Goal: Task Accomplishment & Management: Complete application form

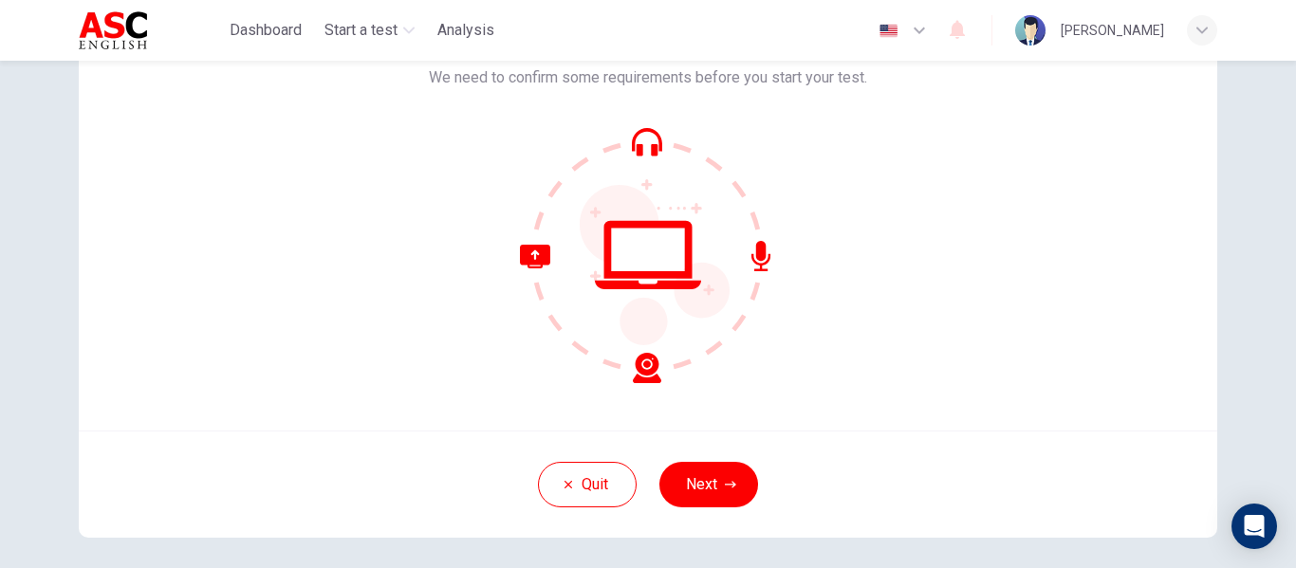
scroll to position [151, 0]
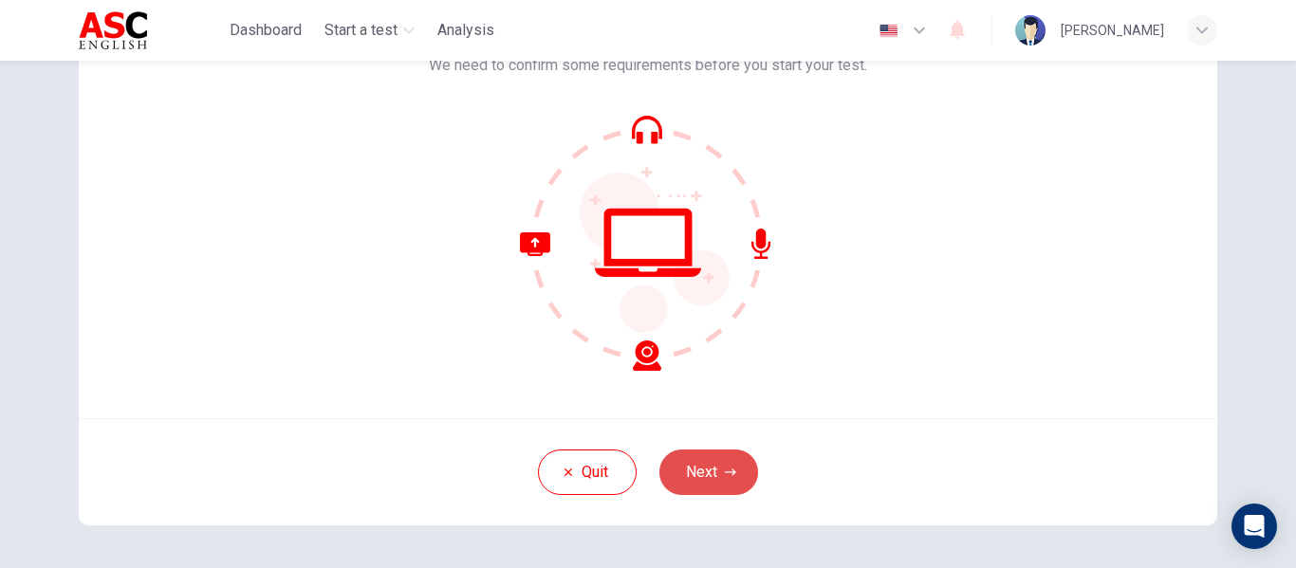
click at [709, 468] on button "Next" at bounding box center [708, 473] width 99 height 46
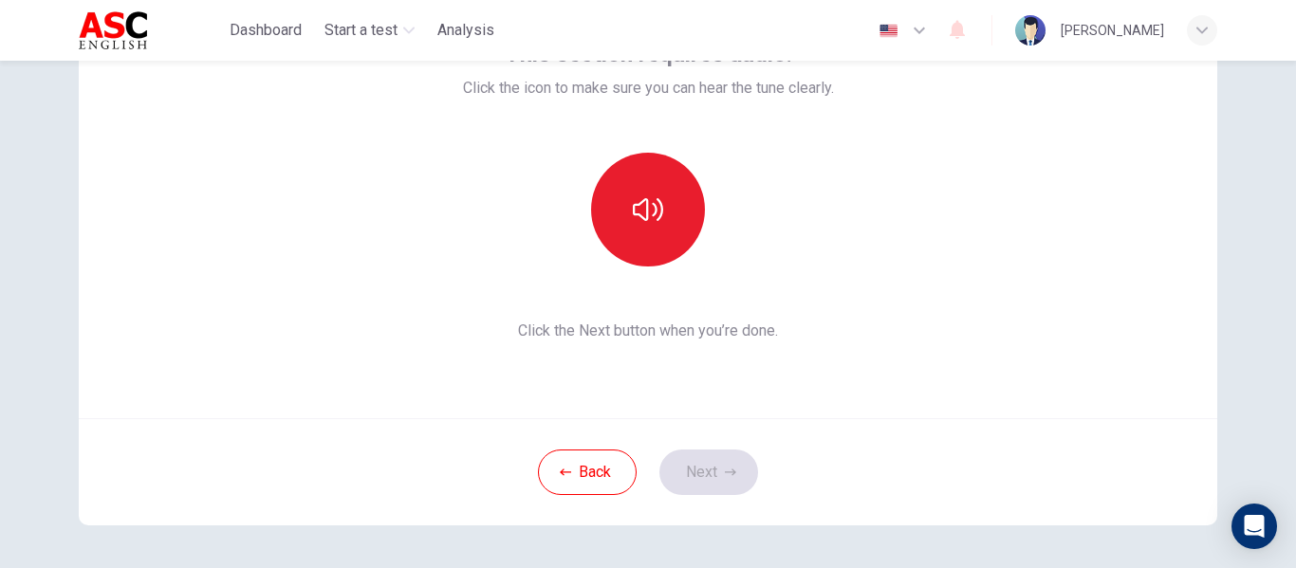
click at [931, 27] on icon "button" at bounding box center [919, 30] width 23 height 23
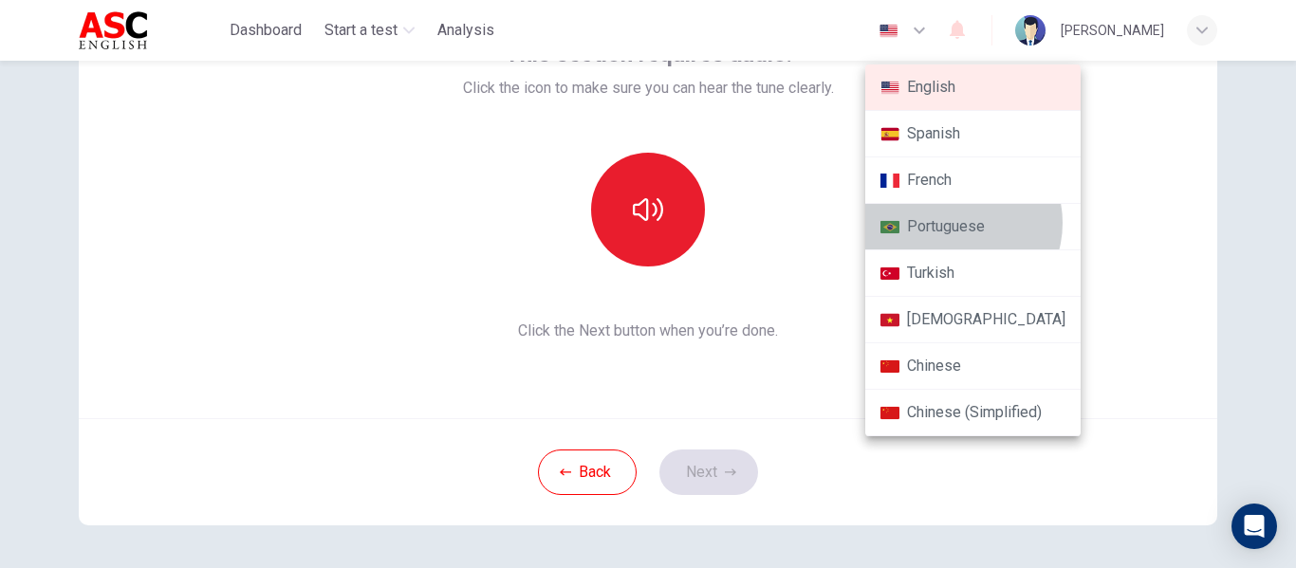
click at [955, 223] on li "Portuguese" at bounding box center [972, 227] width 215 height 46
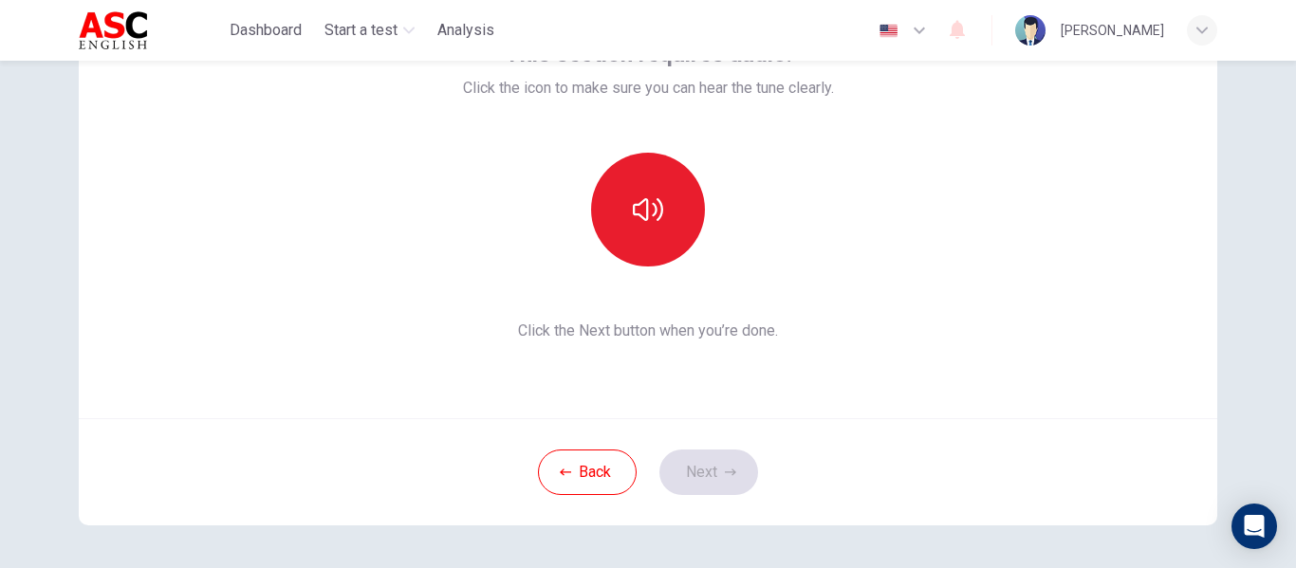
type input "pt"
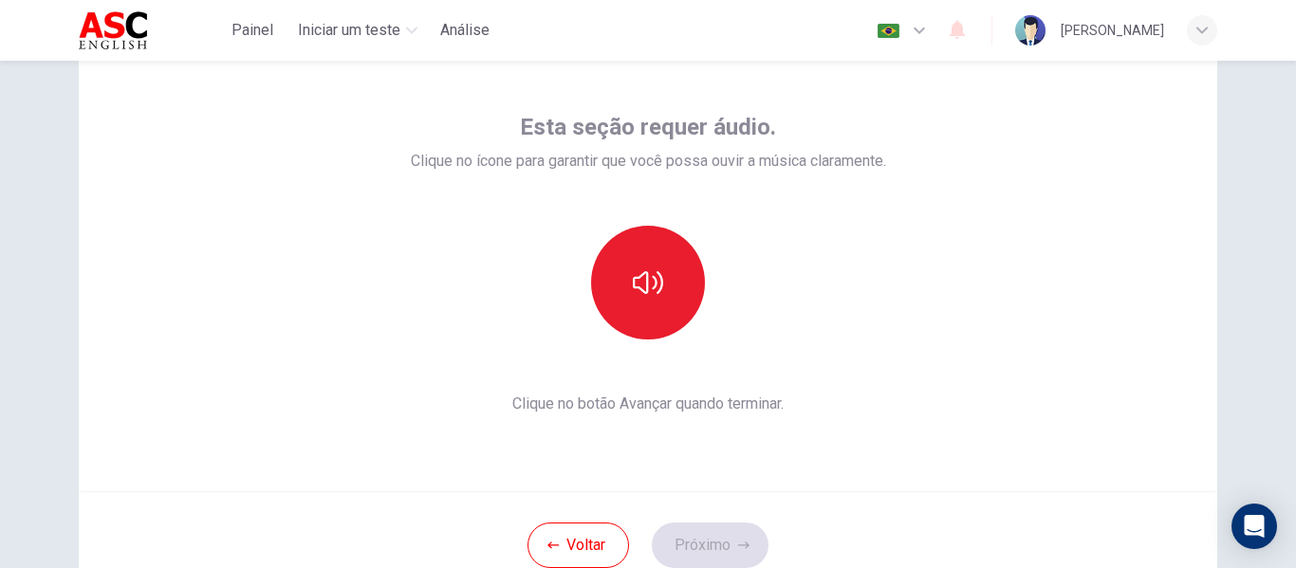
scroll to position [75, 0]
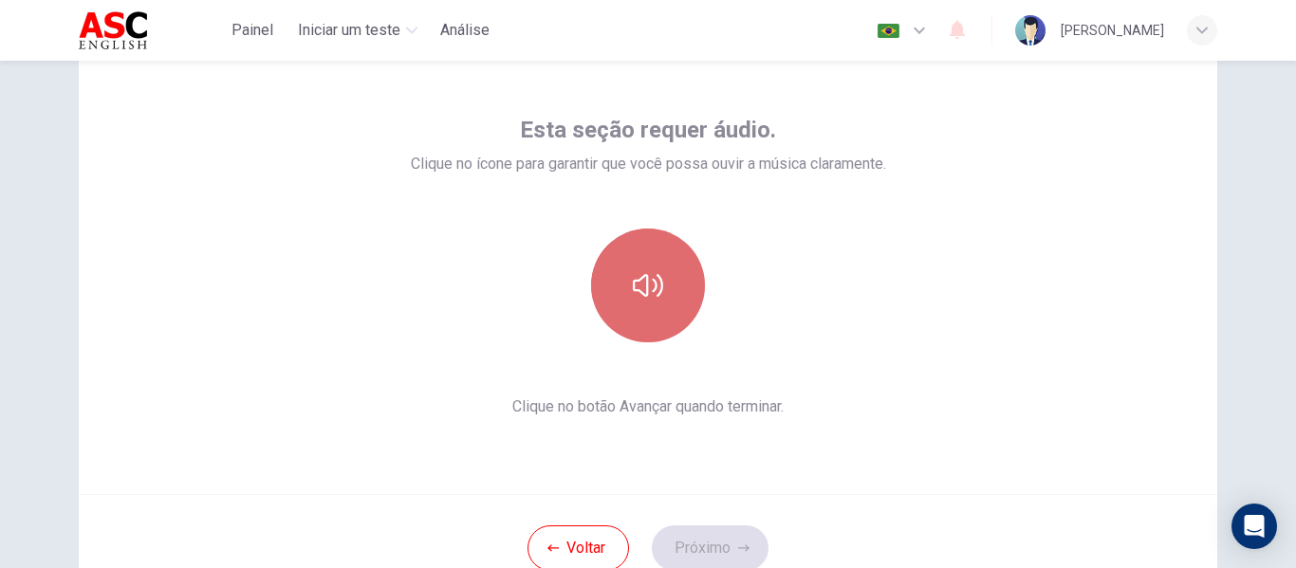
click at [647, 278] on icon "button" at bounding box center [648, 285] width 30 height 30
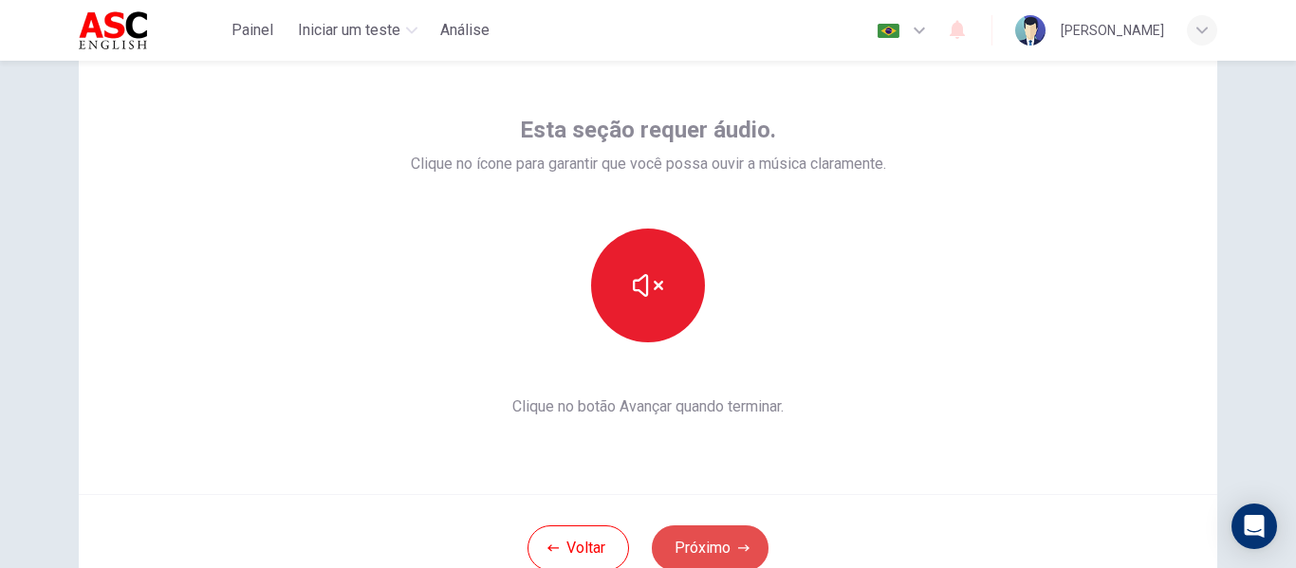
click at [698, 556] on button "Próximo" at bounding box center [710, 549] width 117 height 46
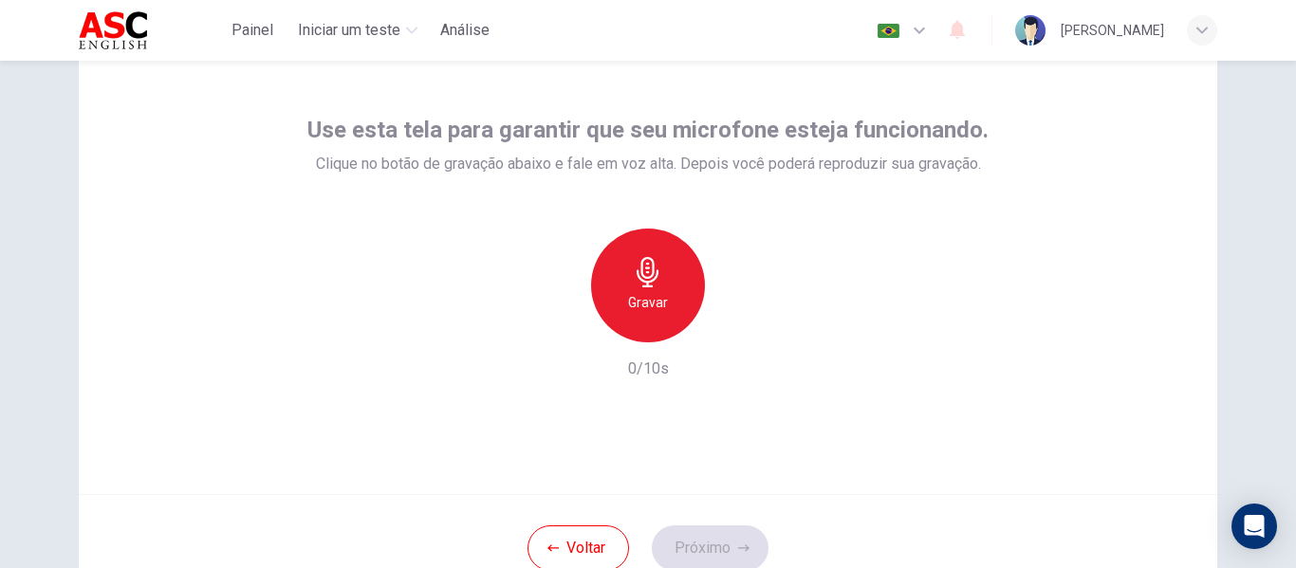
click at [644, 294] on h6 "Gravar" at bounding box center [648, 302] width 40 height 23
click at [730, 335] on icon "button" at bounding box center [735, 327] width 19 height 19
click at [713, 541] on button "Próximo" at bounding box center [710, 549] width 117 height 46
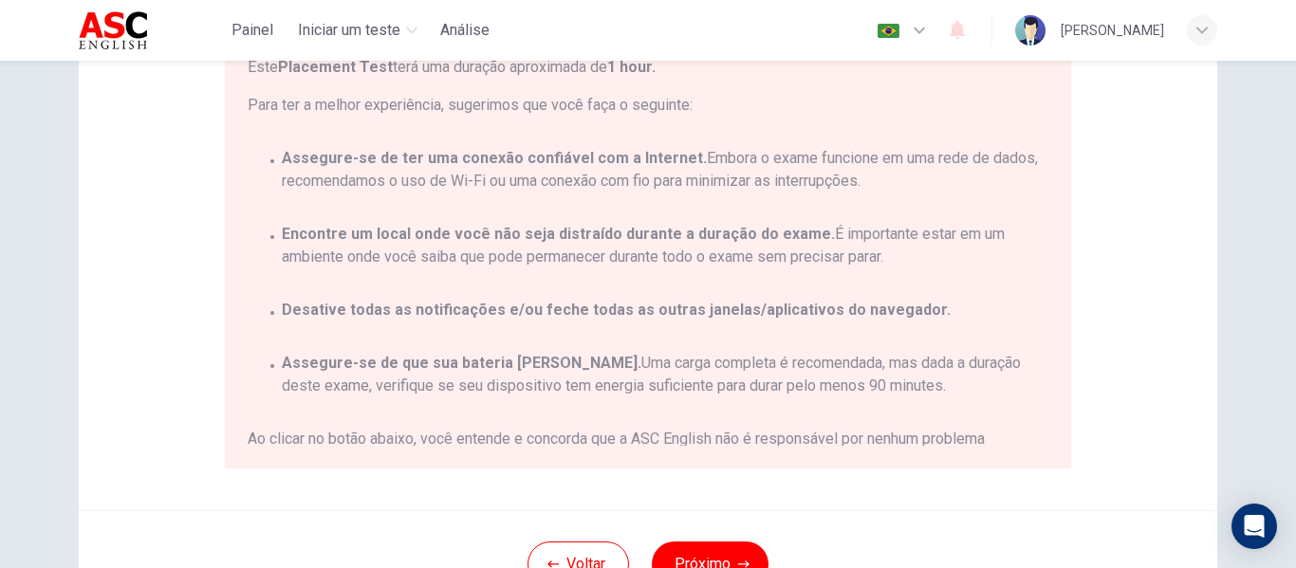
scroll to position [327, 0]
